Goal: Check status: Check status

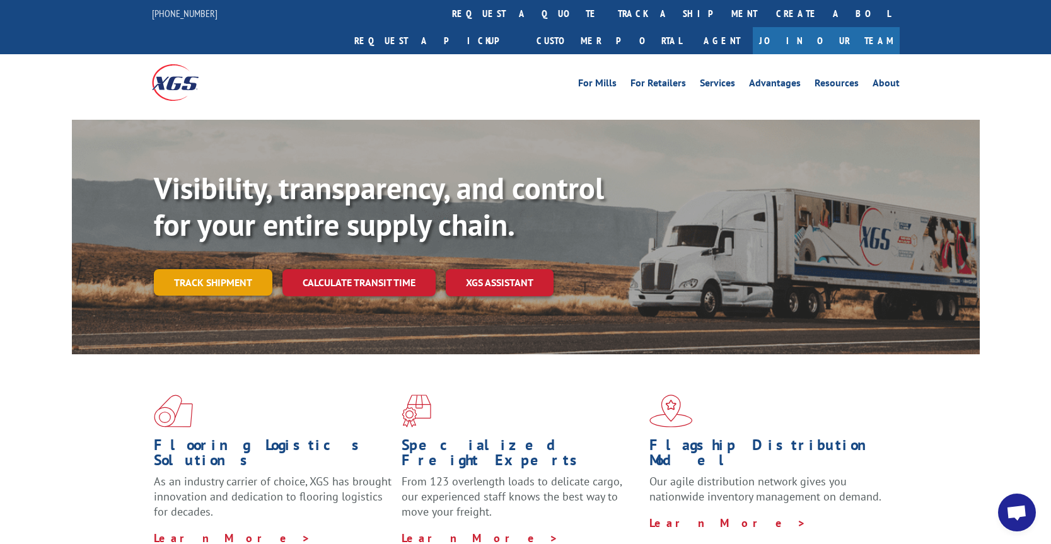
click at [253, 269] on link "Track shipment" at bounding box center [213, 282] width 119 height 26
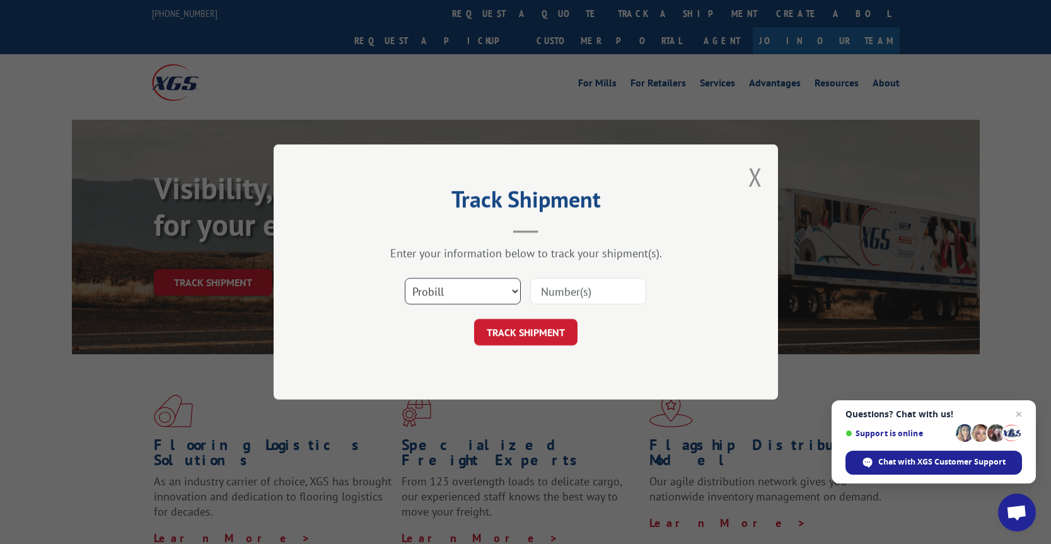
click at [482, 292] on select "Select category... Probill BOL PO" at bounding box center [463, 291] width 116 height 26
select select "bol"
click at [405, 278] on select "Select category... Probill BOL PO" at bounding box center [463, 291] width 116 height 26
click at [576, 294] on input at bounding box center [588, 291] width 116 height 26
paste input "BOL 362510"
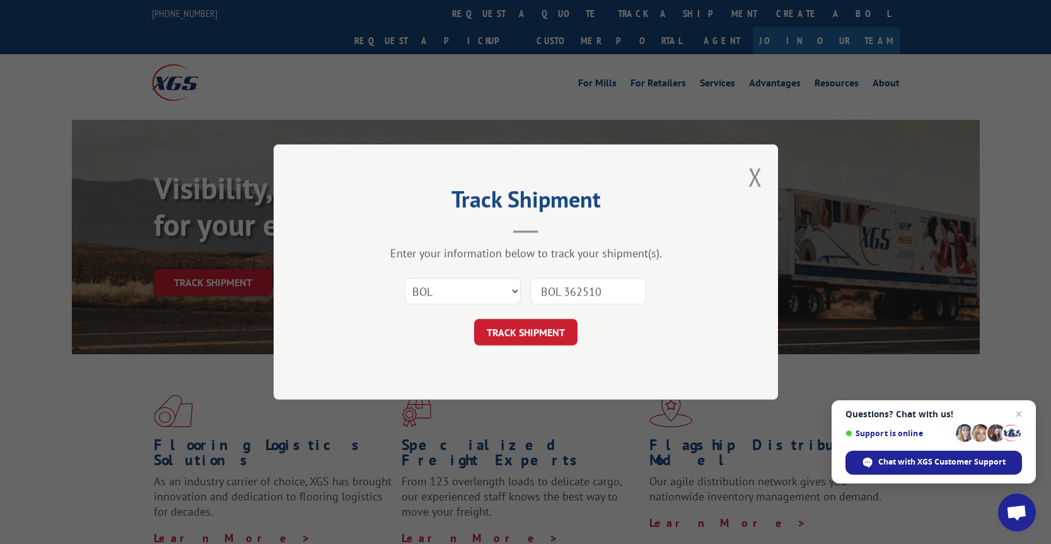
click at [559, 291] on input "BOL 362510" at bounding box center [588, 291] width 116 height 26
type input "362510"
click at [549, 339] on button "TRACK SHIPMENT" at bounding box center [525, 332] width 103 height 26
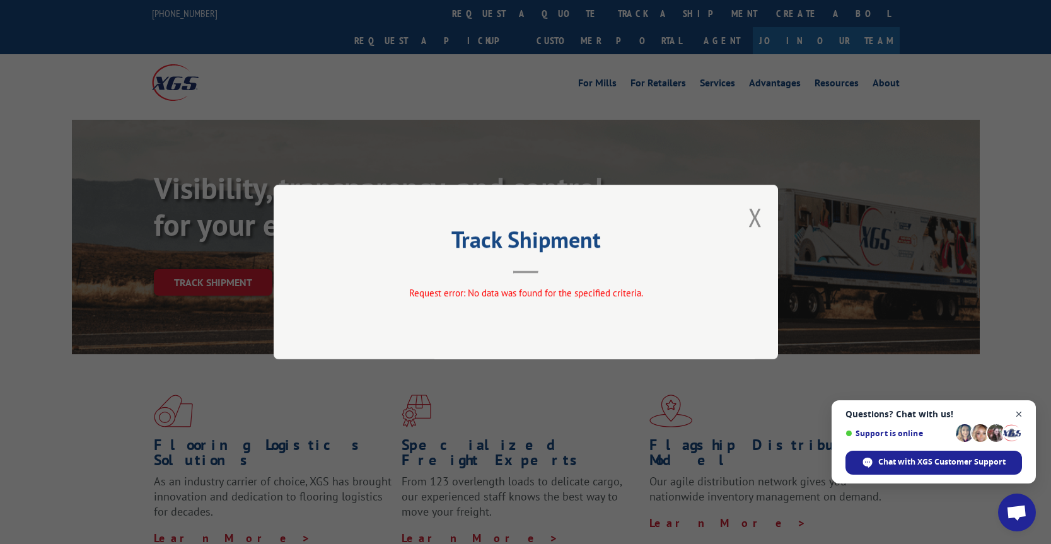
click at [1020, 412] on span "Open chat" at bounding box center [1020, 415] width 16 height 16
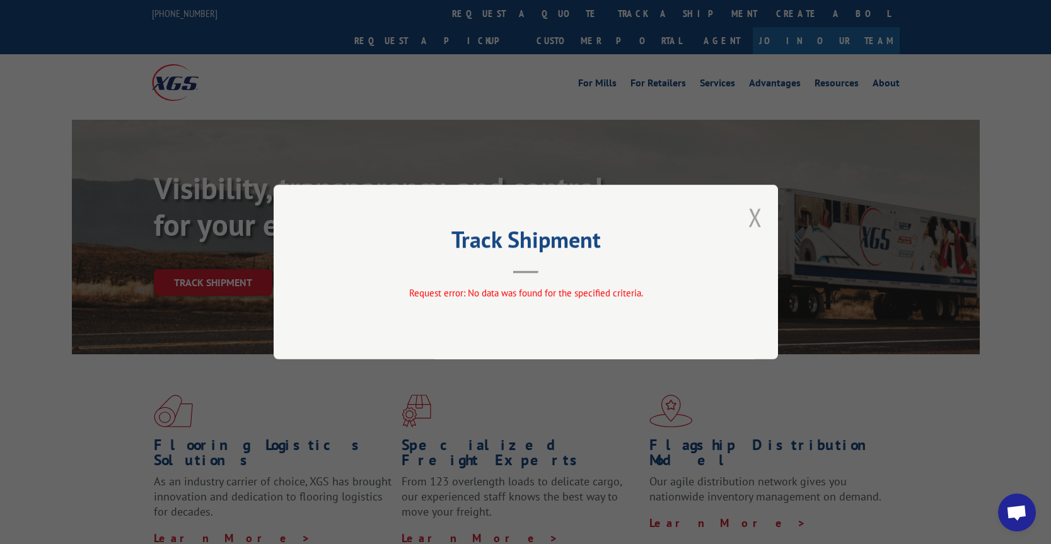
click at [751, 218] on button "Close modal" at bounding box center [756, 217] width 14 height 33
